Goal: Information Seeking & Learning: Learn about a topic

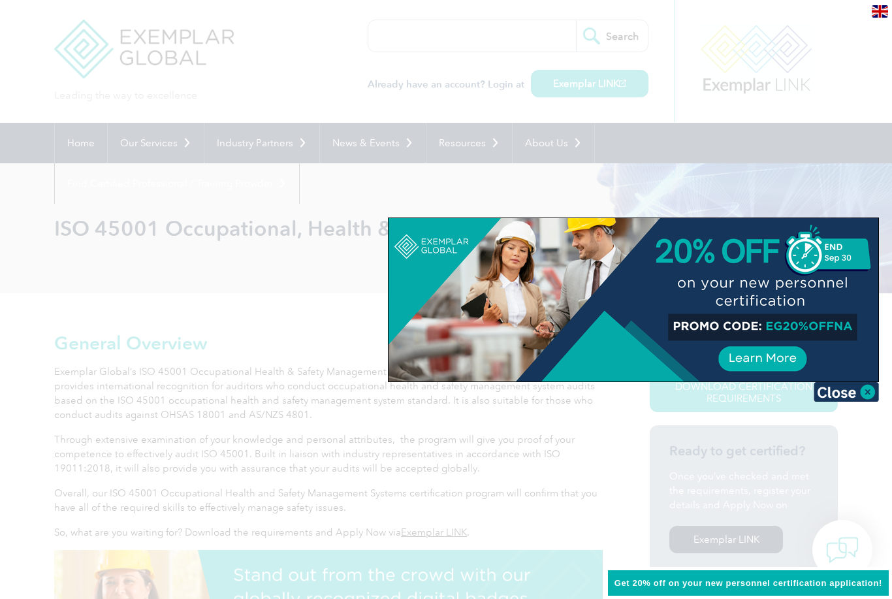
click at [29, 255] on div at bounding box center [446, 299] width 892 height 599
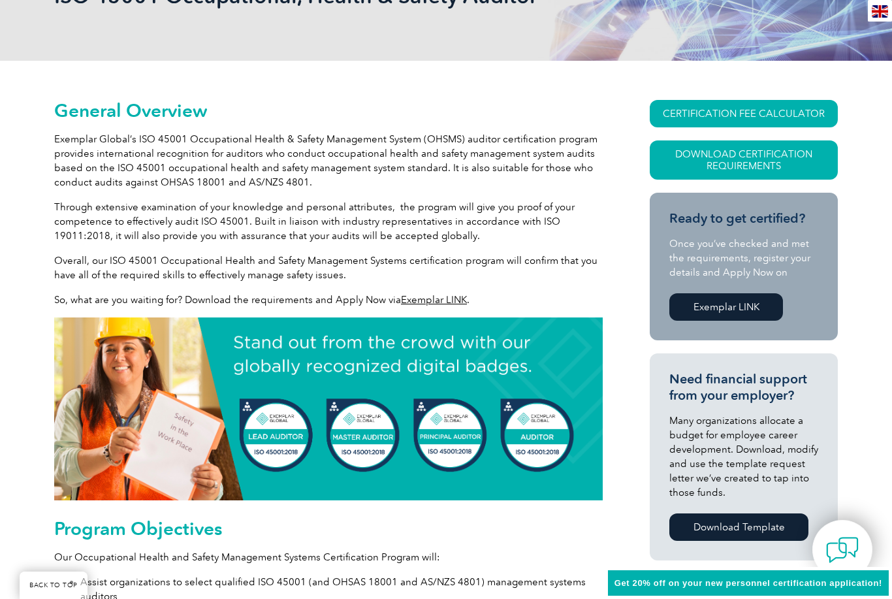
scroll to position [231, 0]
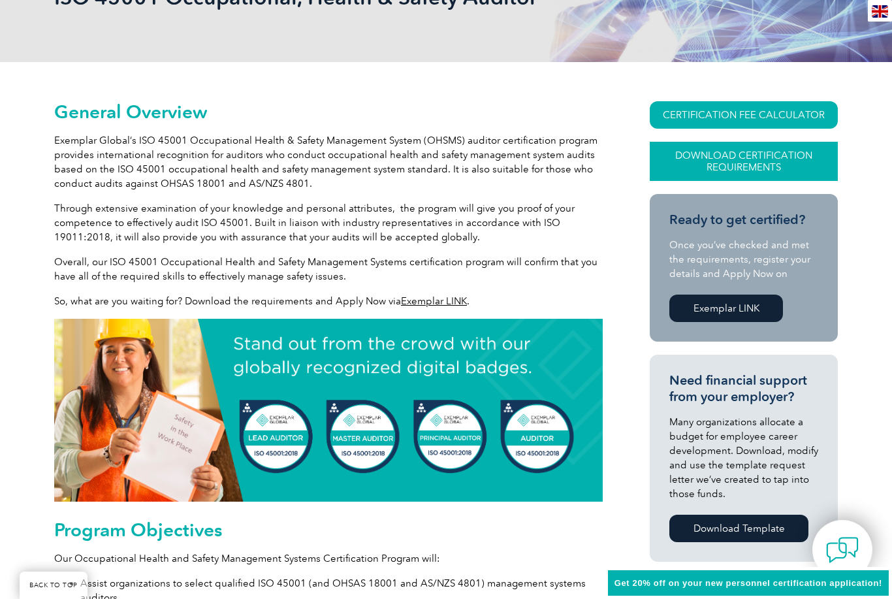
click at [774, 166] on link "Download Certification Requirements" at bounding box center [744, 161] width 188 height 39
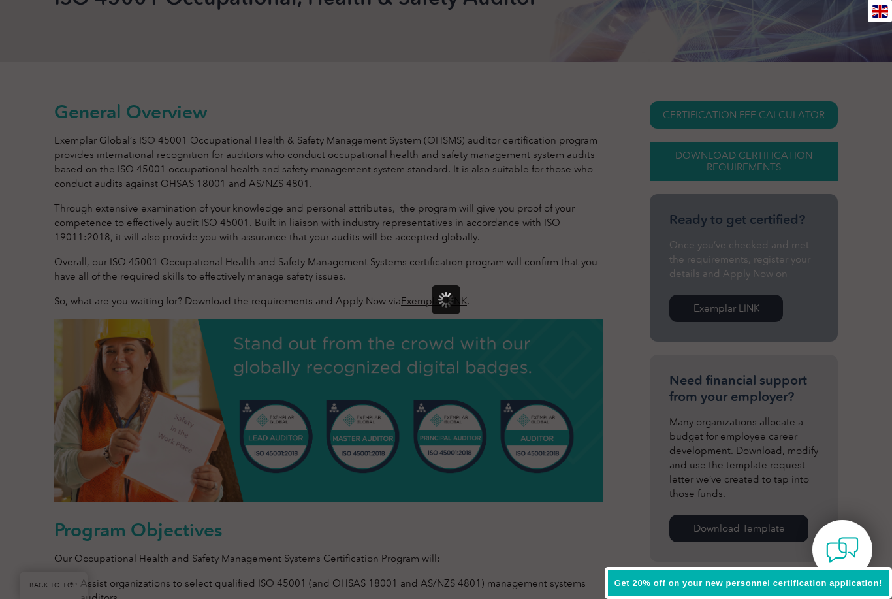
scroll to position [0, 0]
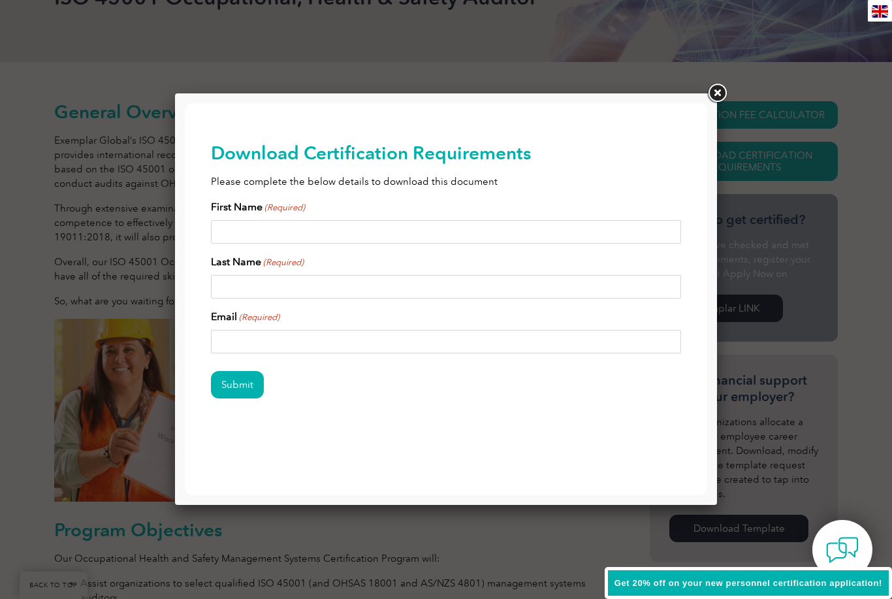
click at [233, 229] on input "First Name (Required)" at bounding box center [446, 232] width 470 height 24
type input "Leslie"
type input "Garner"
type input "lesliemgarner77@yahoo.com"
click at [229, 399] on input "Submit" at bounding box center [237, 384] width 53 height 27
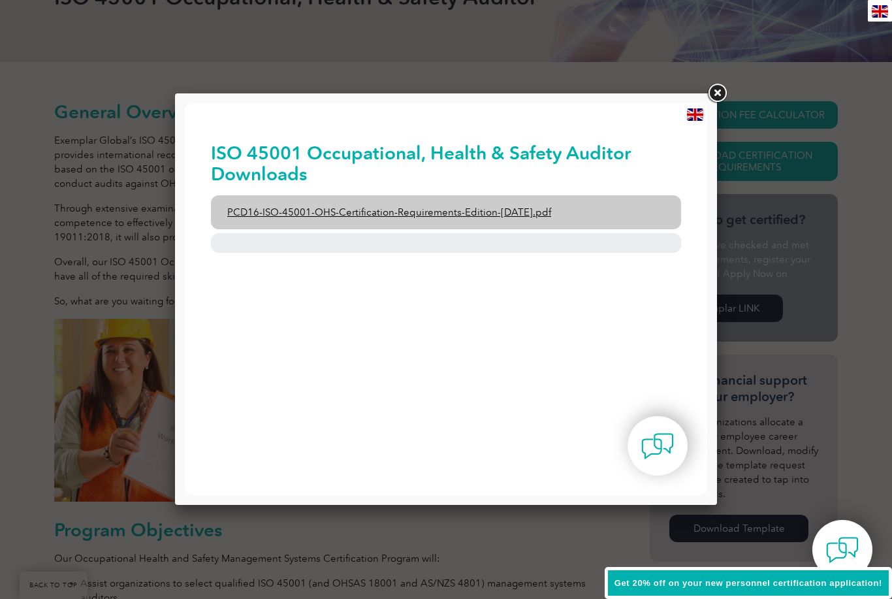
click at [350, 210] on link "PCD16-ISO-45001-OHS-Certification-Requirements-Edition-2-April-2022.pdf" at bounding box center [446, 212] width 470 height 34
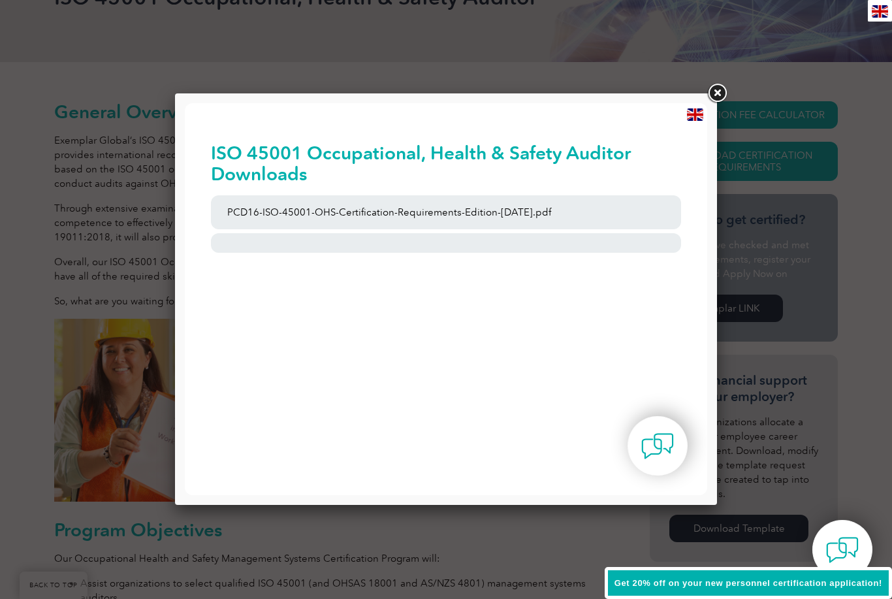
click at [716, 93] on link at bounding box center [718, 94] width 24 height 24
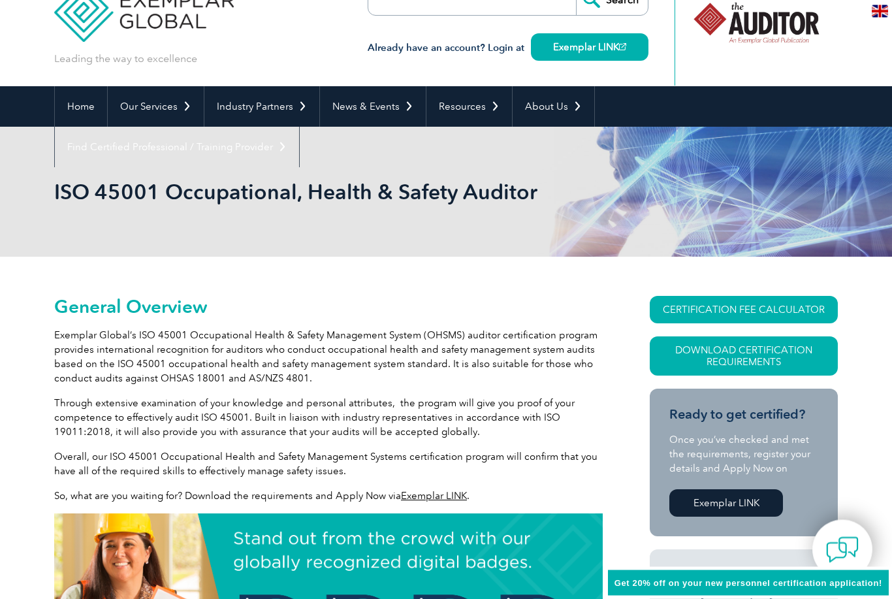
scroll to position [30, 0]
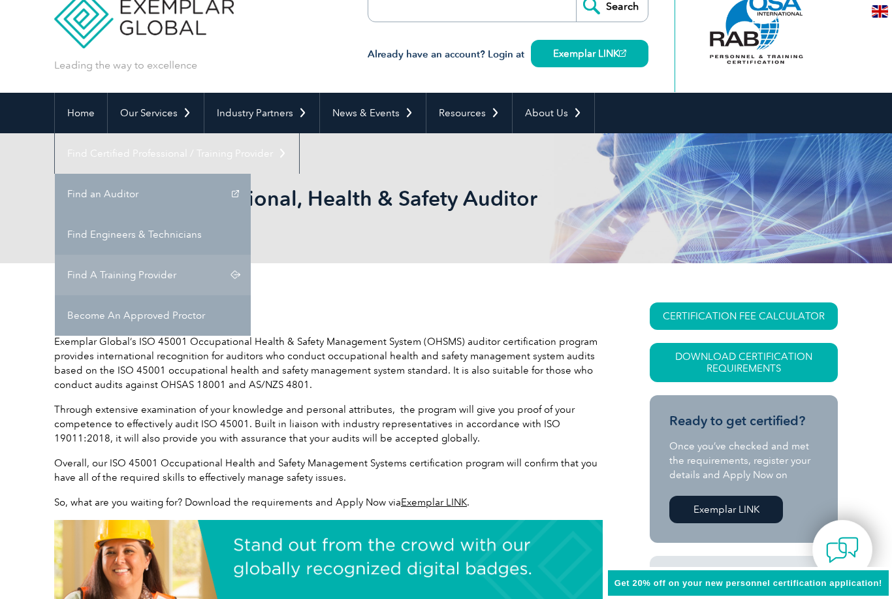
click at [251, 255] on link "Find A Training Provider" at bounding box center [153, 275] width 196 height 41
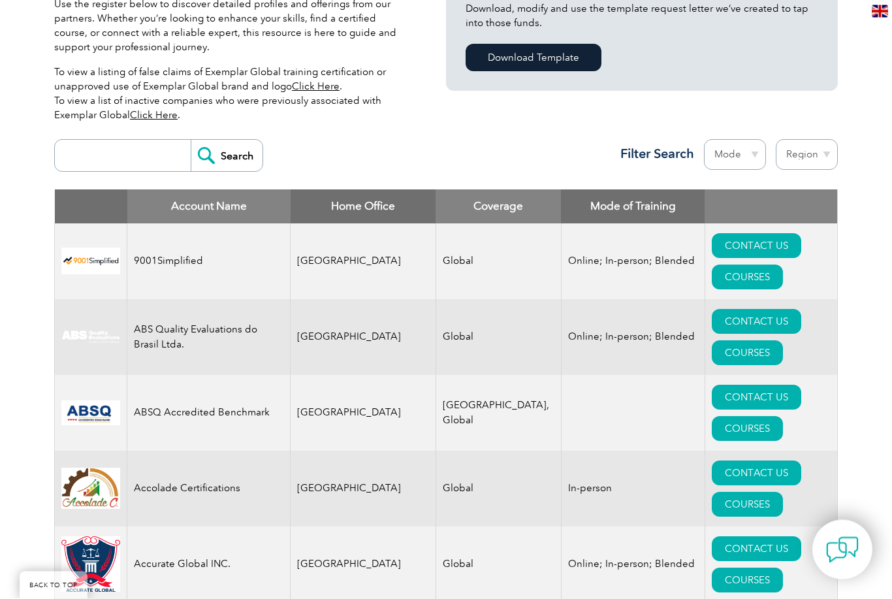
scroll to position [351, 0]
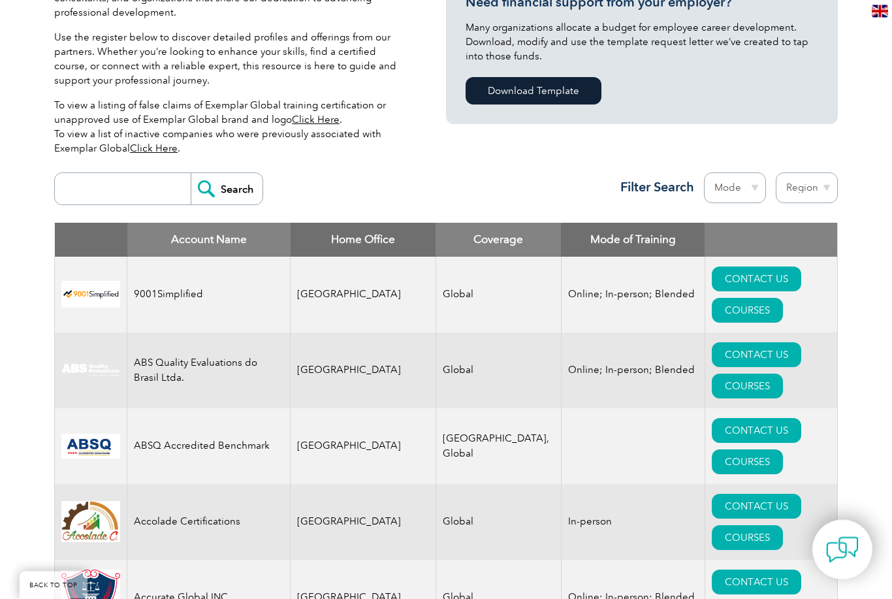
click at [106, 191] on input "search" at bounding box center [125, 189] width 129 height 31
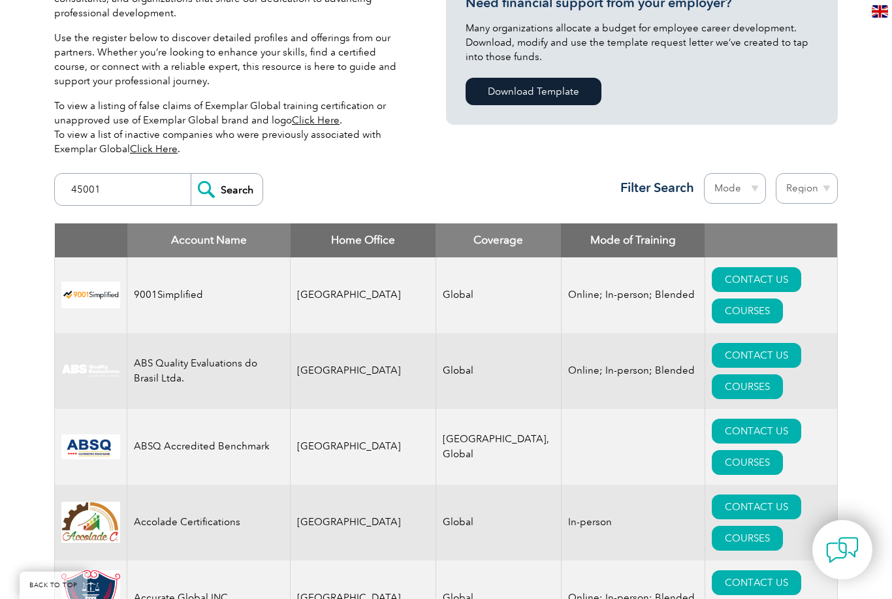
type input "45001"
click at [226, 187] on input "Search" at bounding box center [227, 189] width 72 height 31
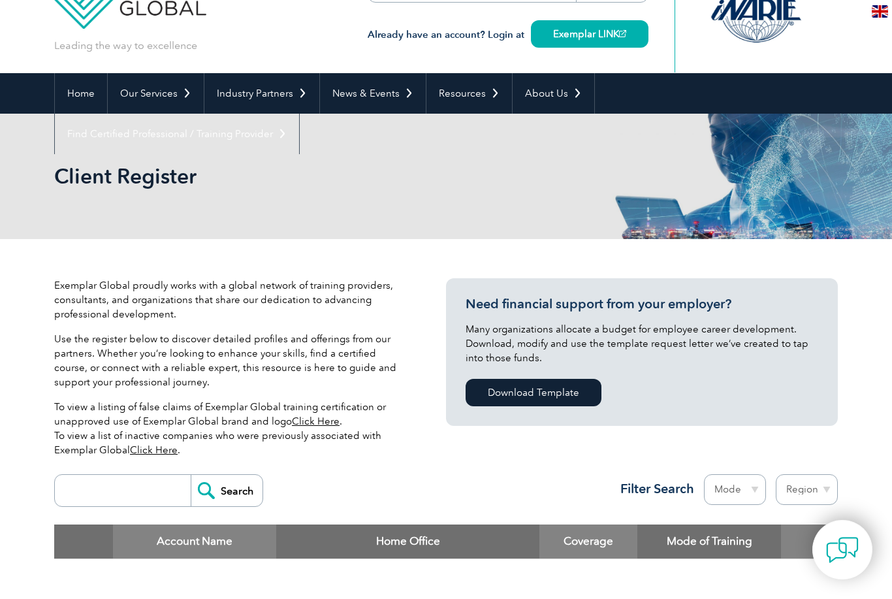
scroll to position [45, 0]
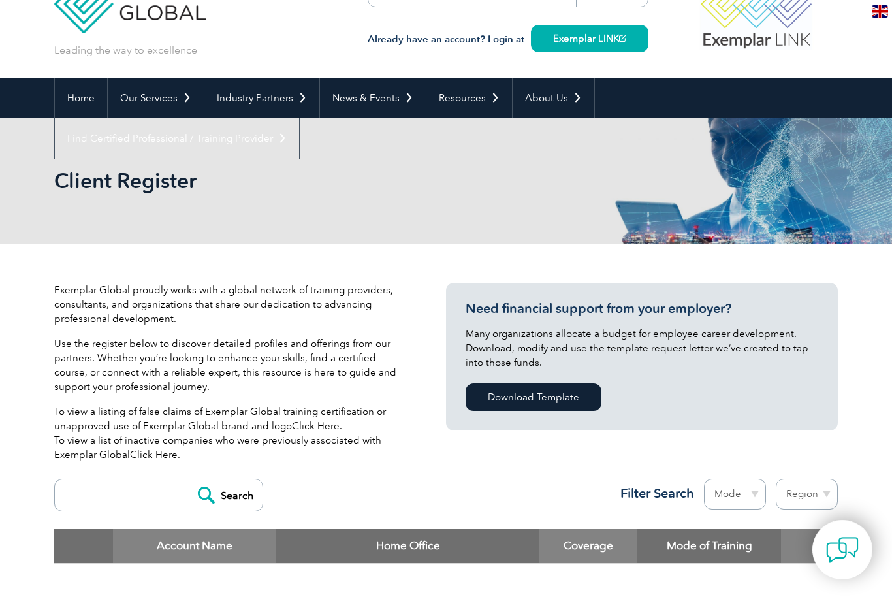
click at [99, 530] on th at bounding box center [83, 546] width 59 height 34
click at [71, 489] on input "search" at bounding box center [125, 495] width 129 height 31
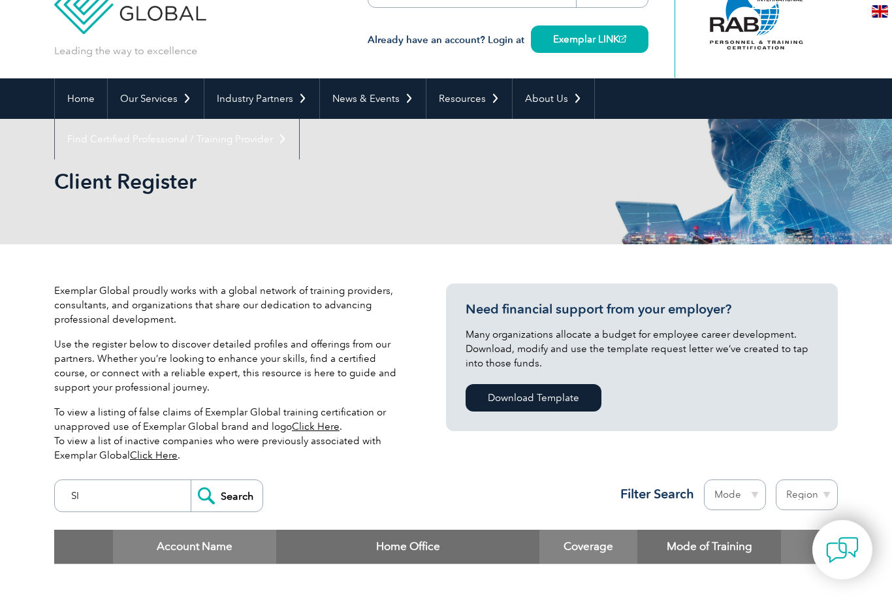
type input "S"
type input "ISO 45001"
click at [231, 493] on input "Search" at bounding box center [227, 495] width 72 height 31
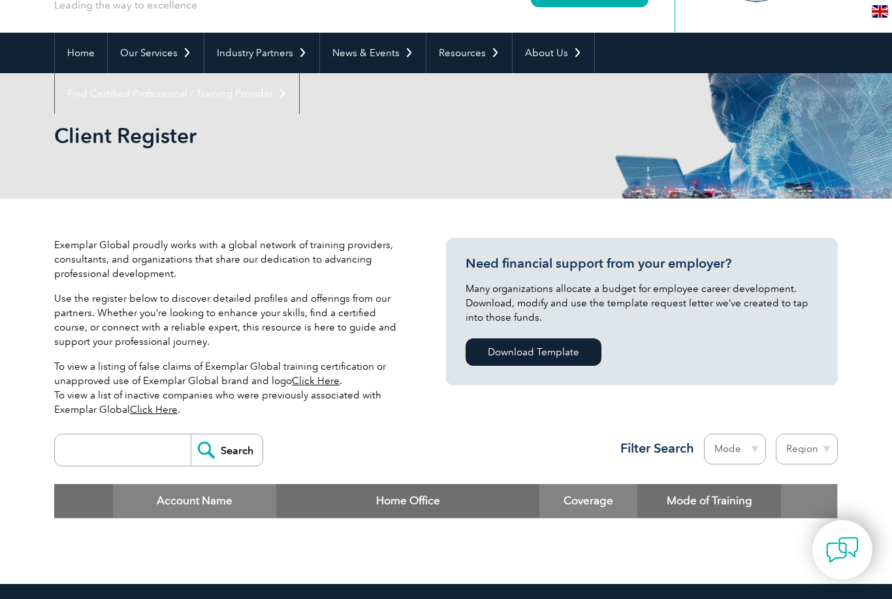
scroll to position [90, 0]
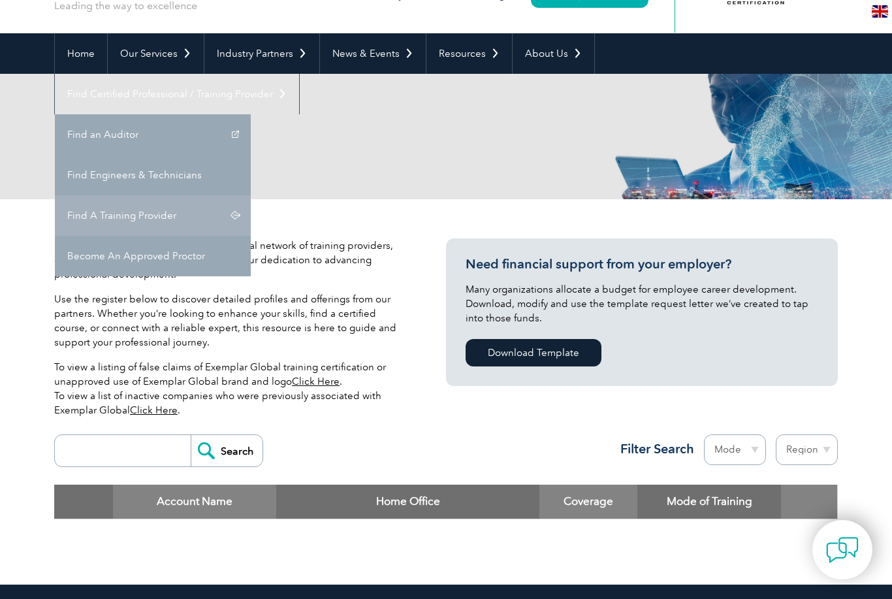
click at [251, 195] on link "Find A Training Provider" at bounding box center [153, 215] width 196 height 41
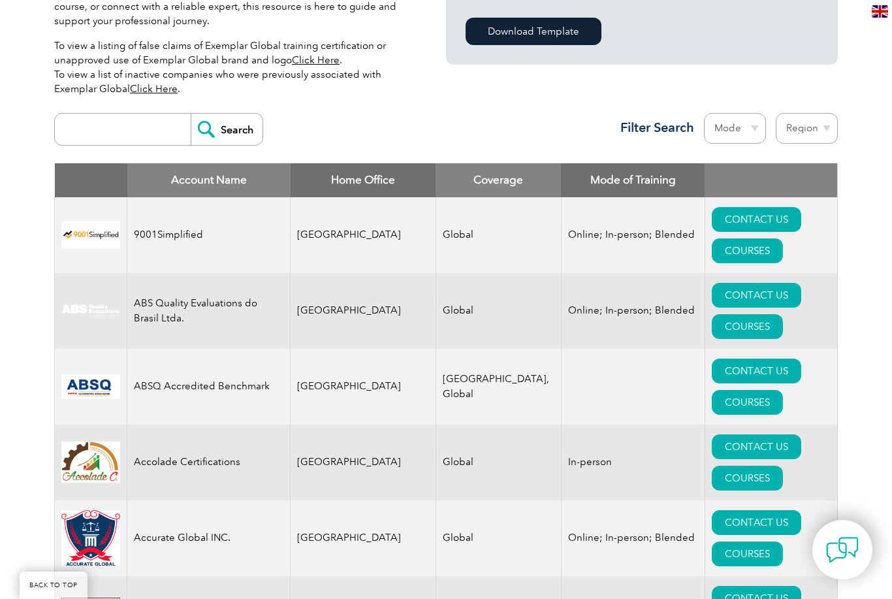
scroll to position [410, 0]
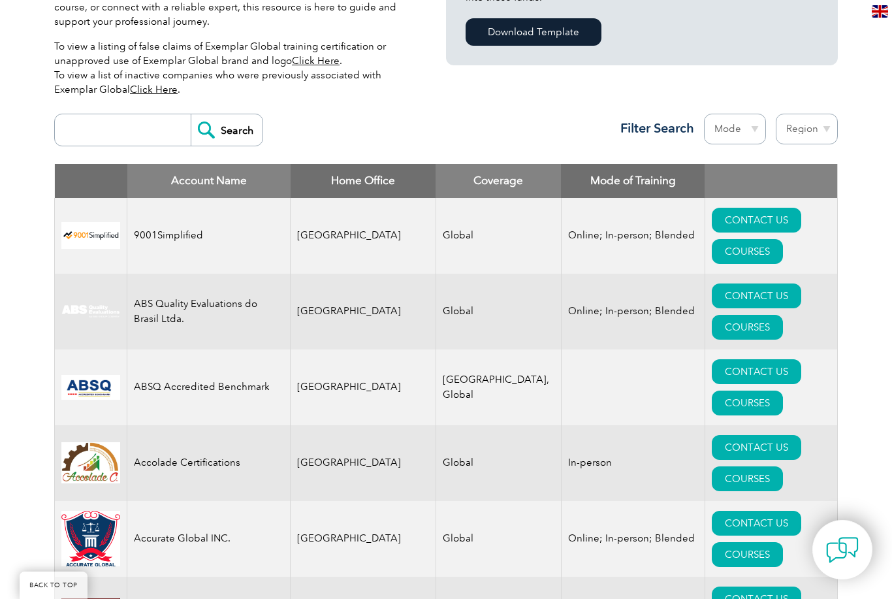
click at [807, 129] on select "Region [GEOGRAPHIC_DATA] [GEOGRAPHIC_DATA] [GEOGRAPHIC_DATA] [GEOGRAPHIC_DATA] …" at bounding box center [807, 129] width 62 height 31
select select "[GEOGRAPHIC_DATA]"
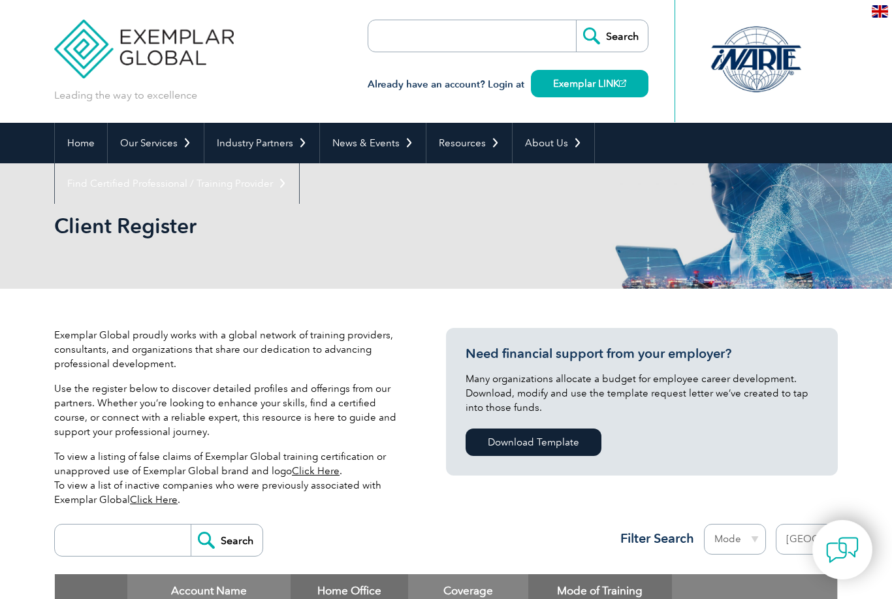
select select "[GEOGRAPHIC_DATA]"
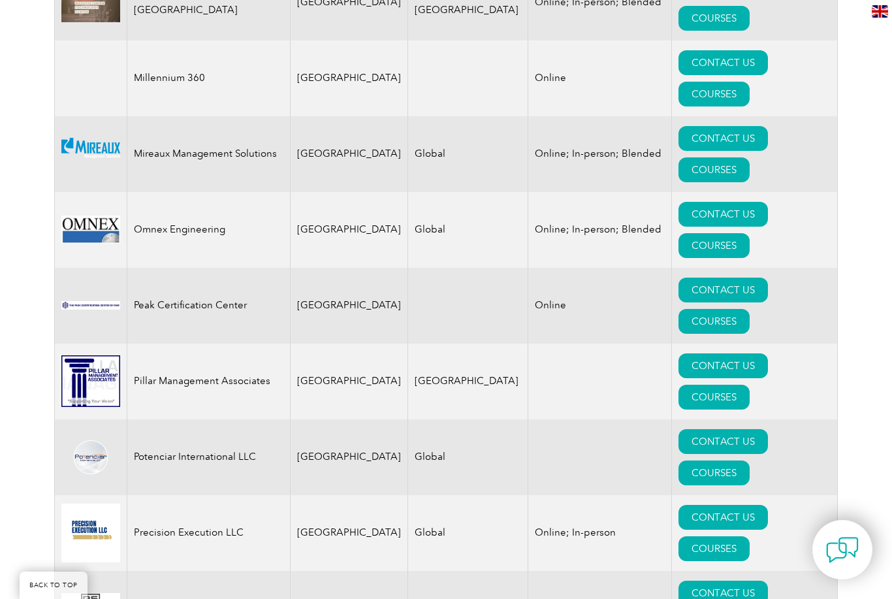
scroll to position [2692, 0]
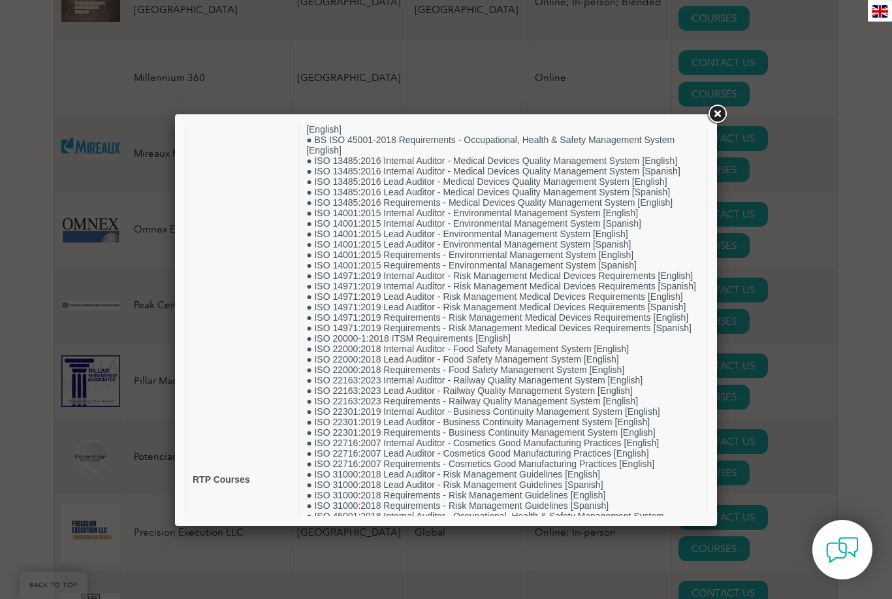
scroll to position [223, 0]
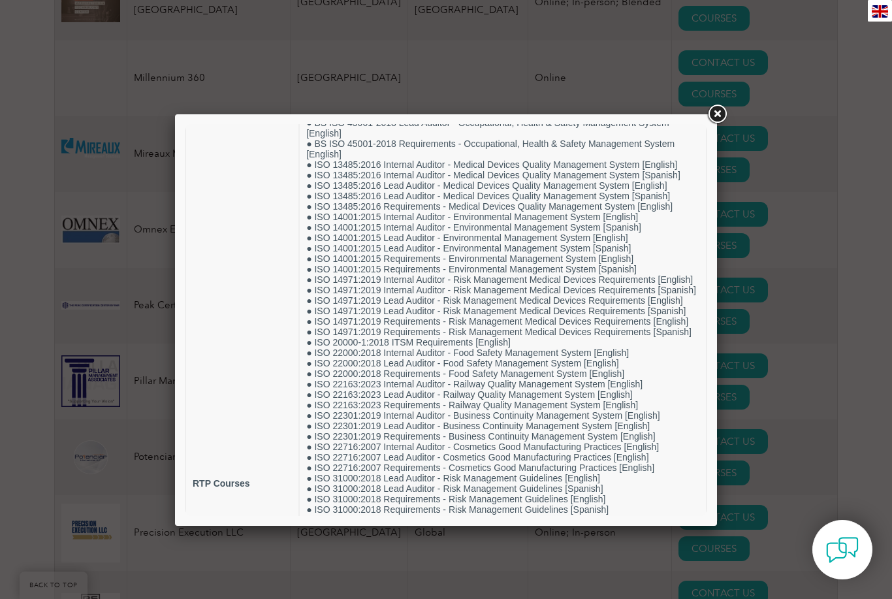
click at [711, 120] on link at bounding box center [718, 115] width 24 height 24
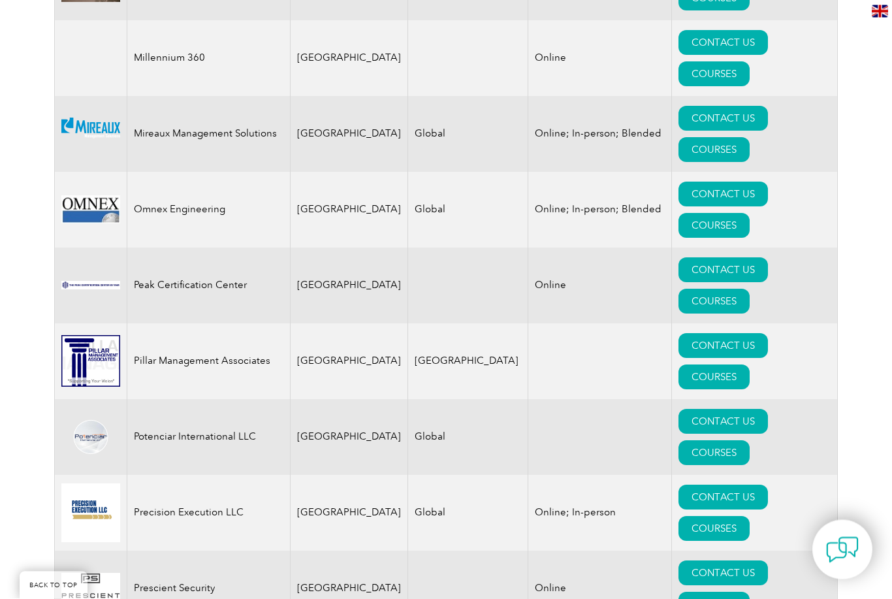
scroll to position [2715, 0]
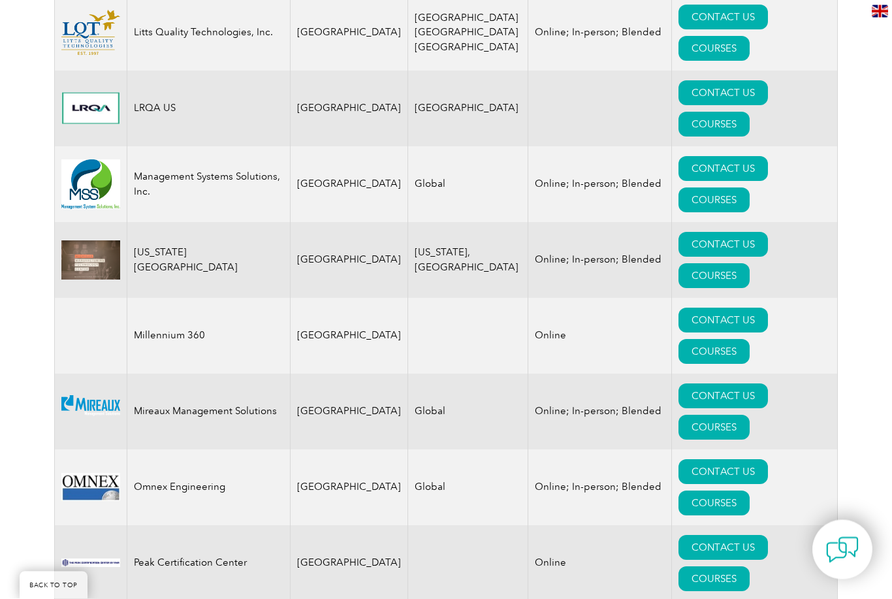
scroll to position [2406, 0]
